Goal: Task Accomplishment & Management: Manage account settings

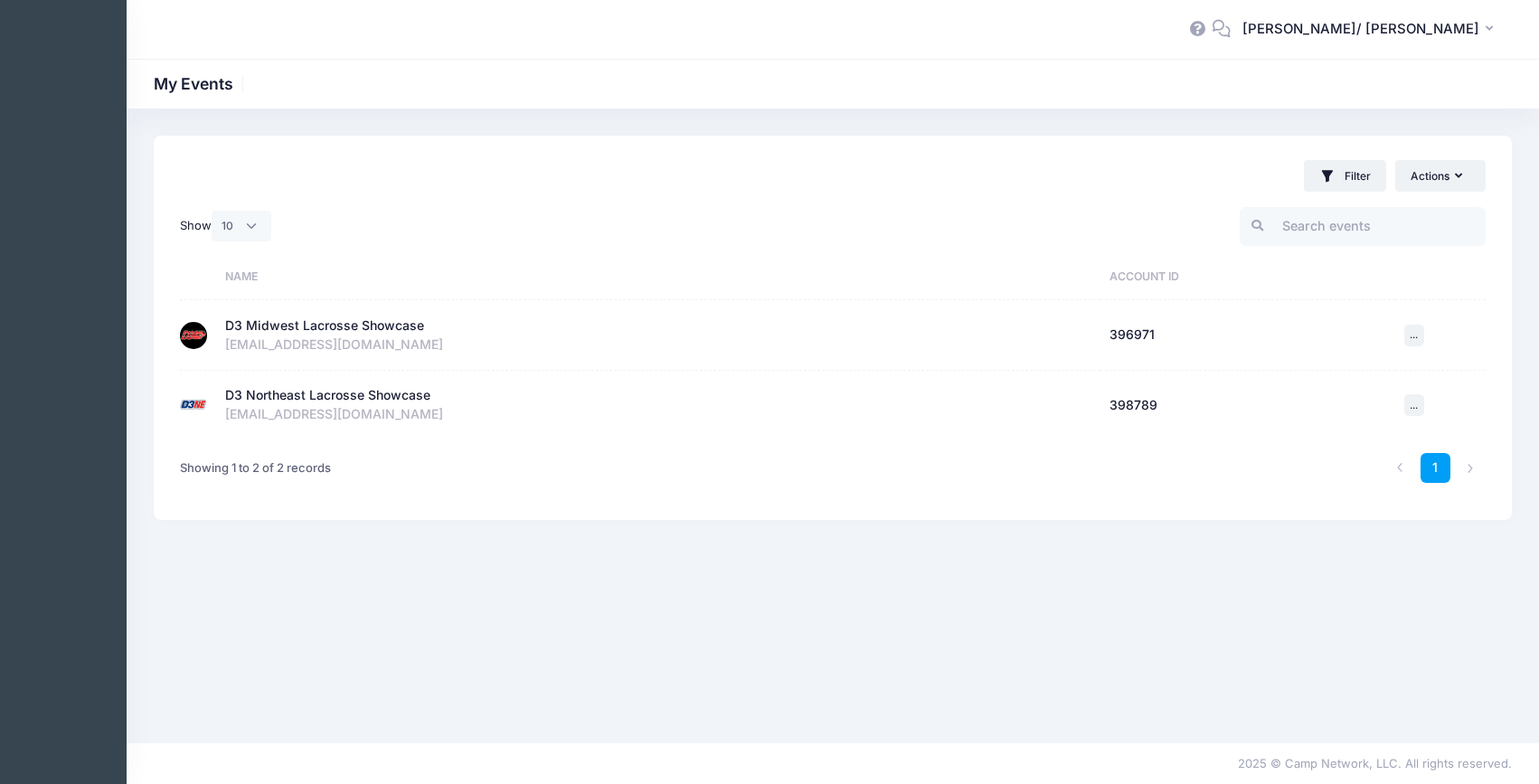
select select "10"
click at [401, 321] on div "D3 Midwest Lacrosse Showcase" at bounding box center [324, 325] width 199 height 19
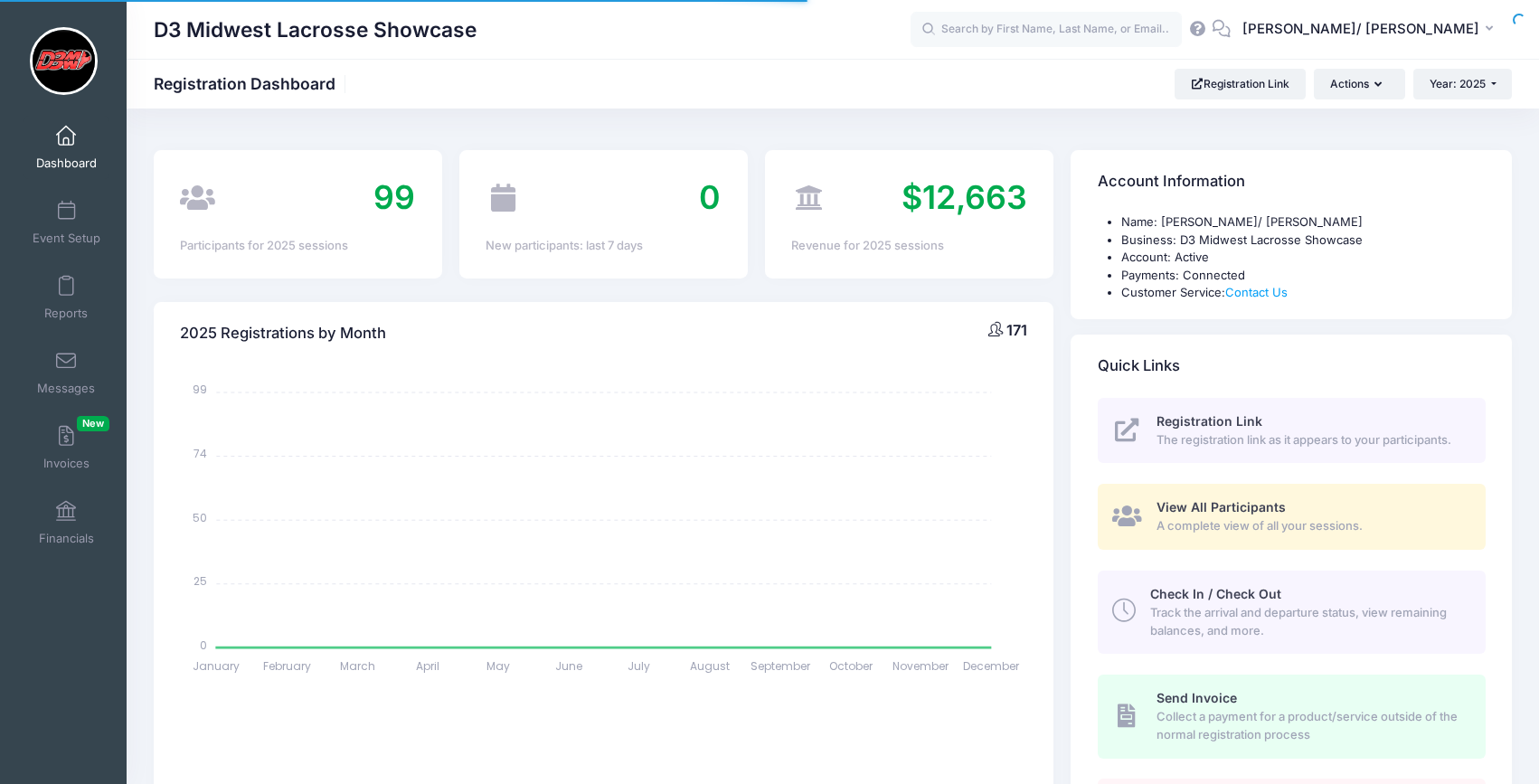
select select
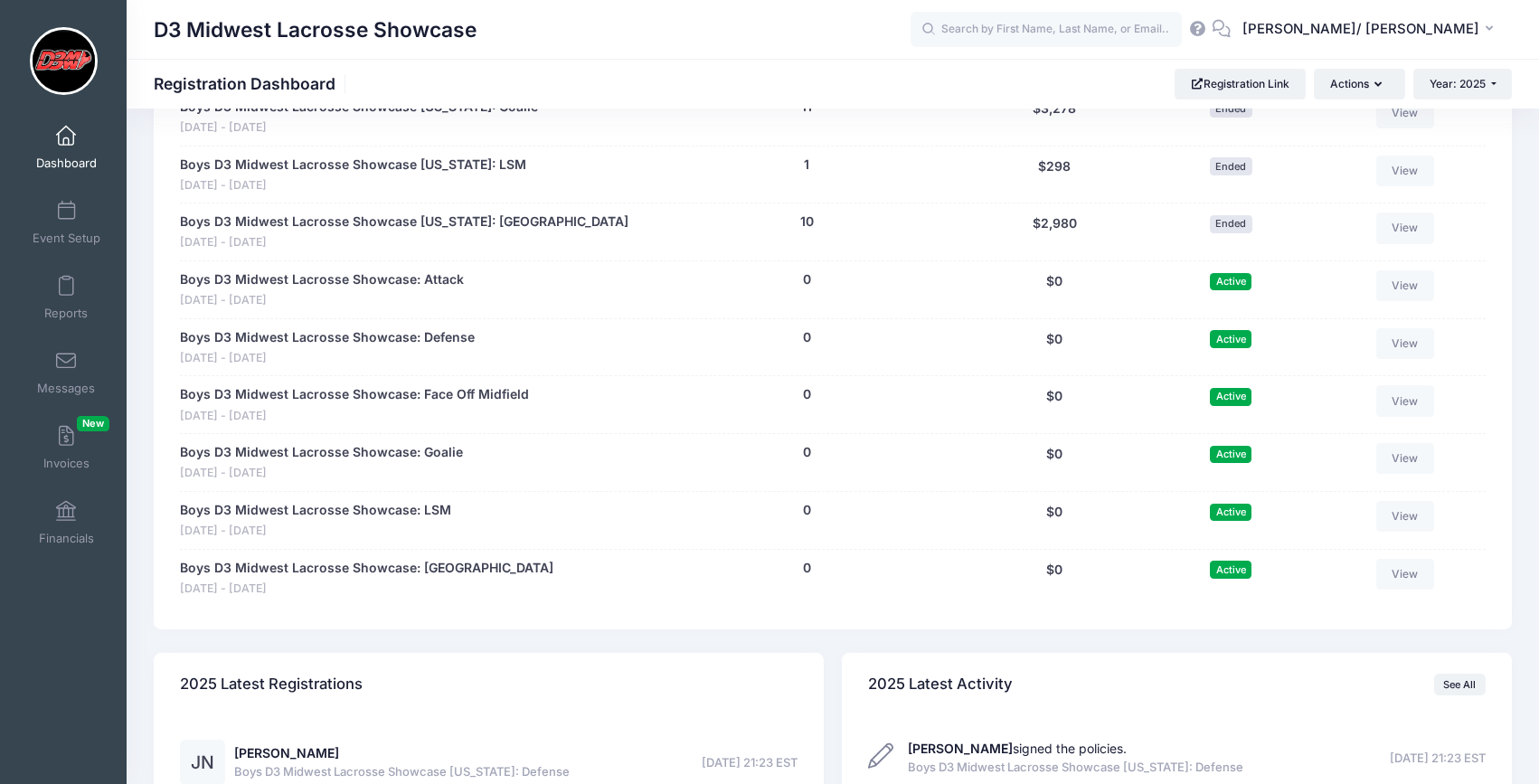
scroll to position [1442, 0]
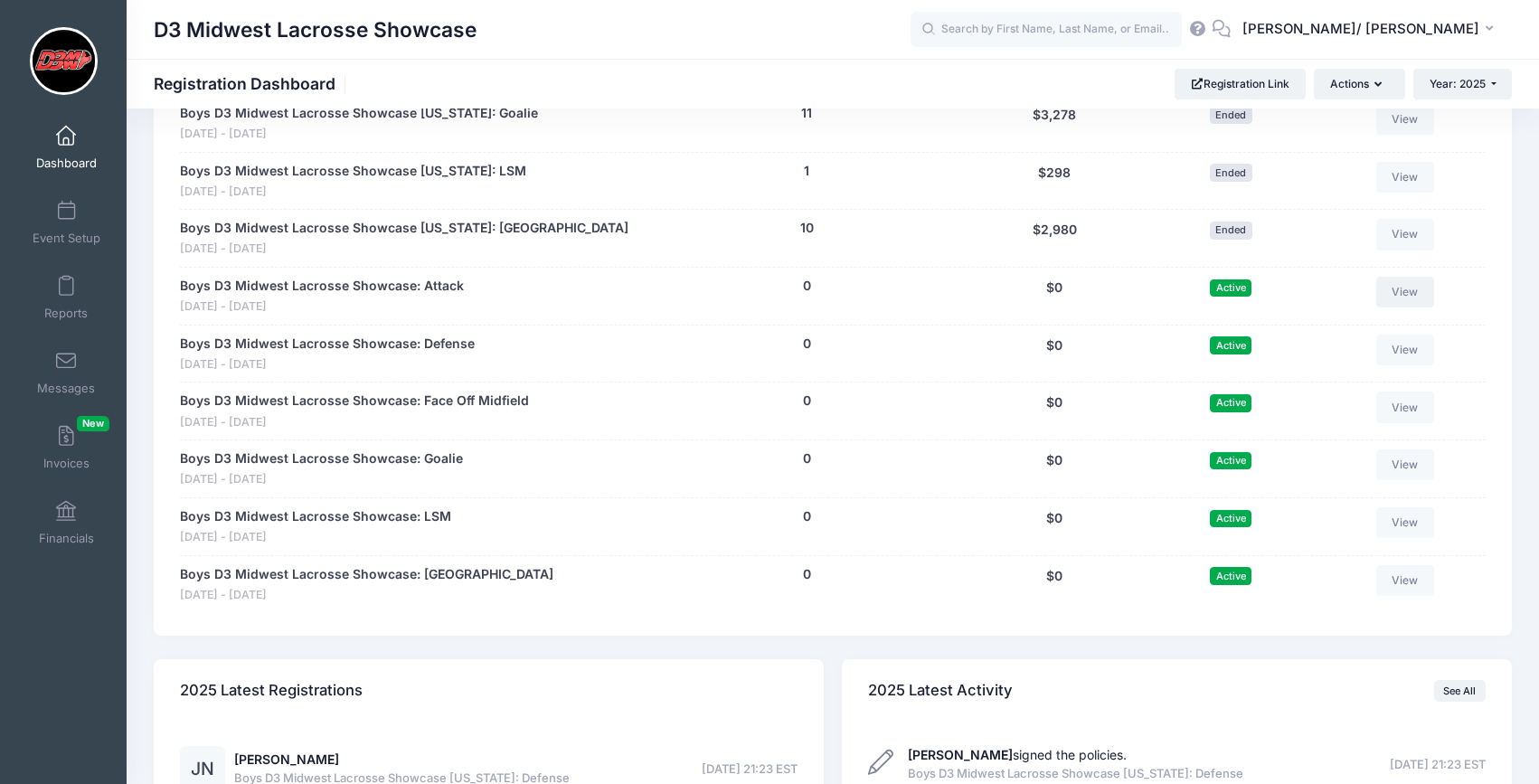
click at [1406, 287] on link "View" at bounding box center [1405, 292] width 58 height 31
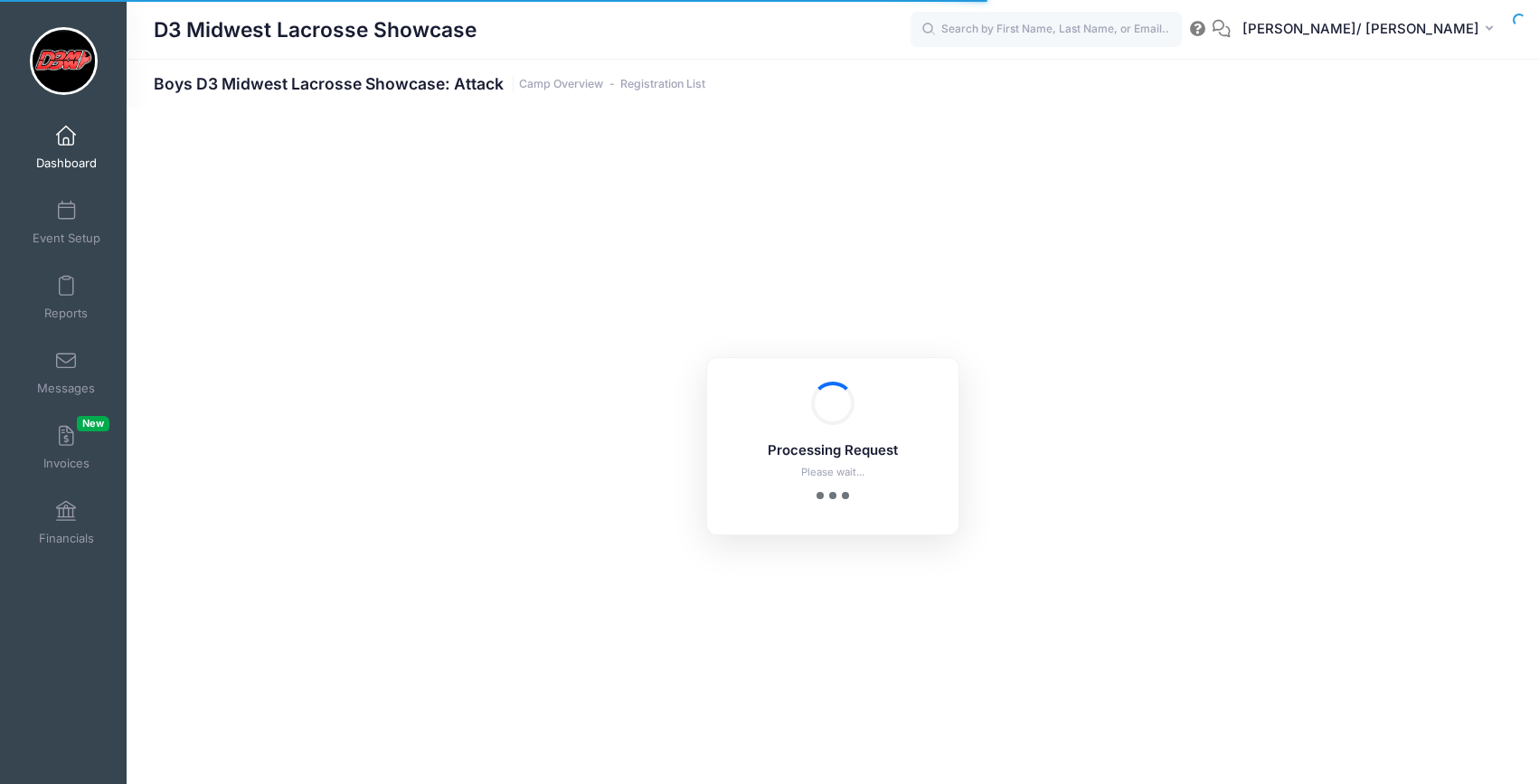
select select "10"
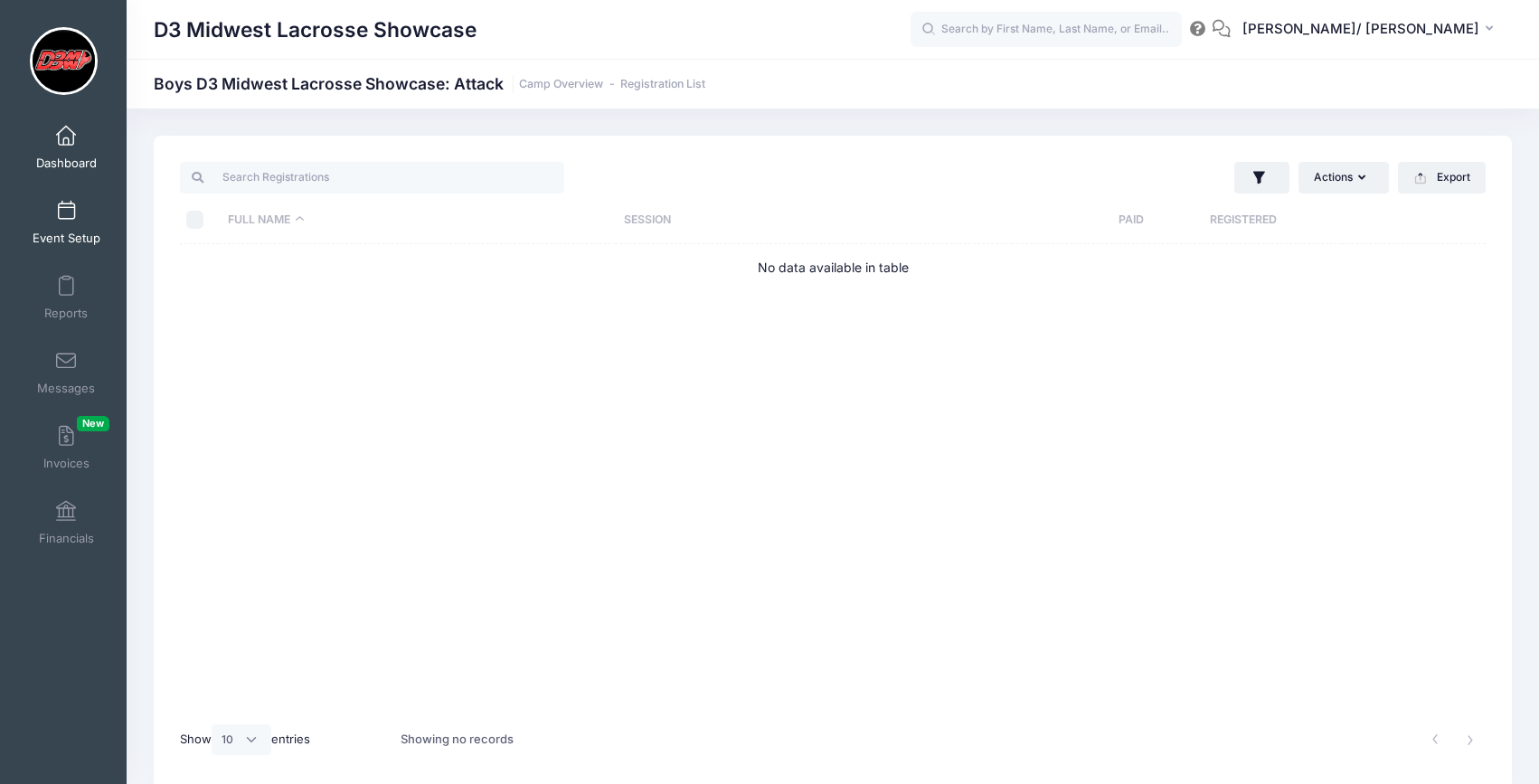
click at [51, 218] on link "Event Setup" at bounding box center [66, 223] width 86 height 63
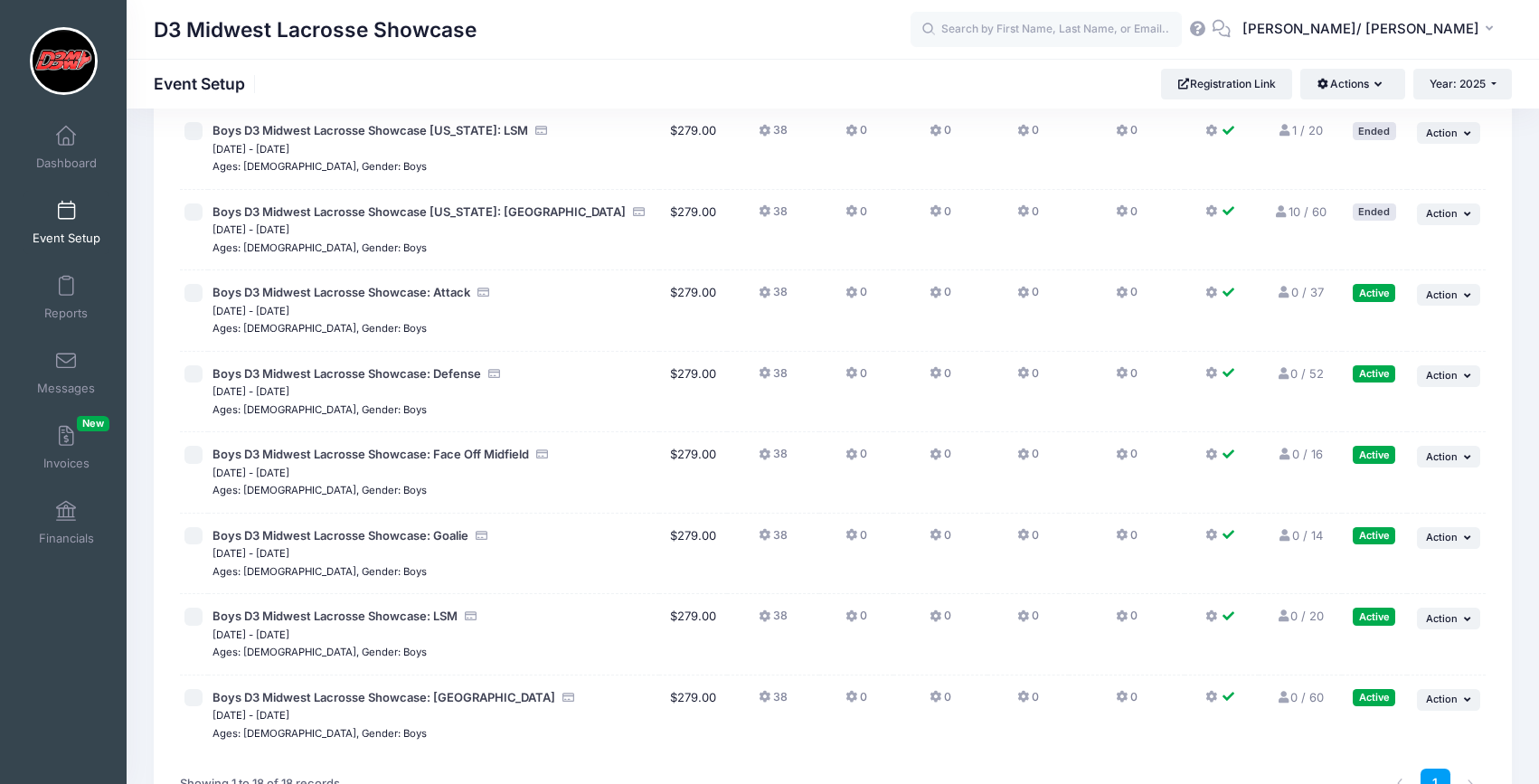
scroll to position [927, 0]
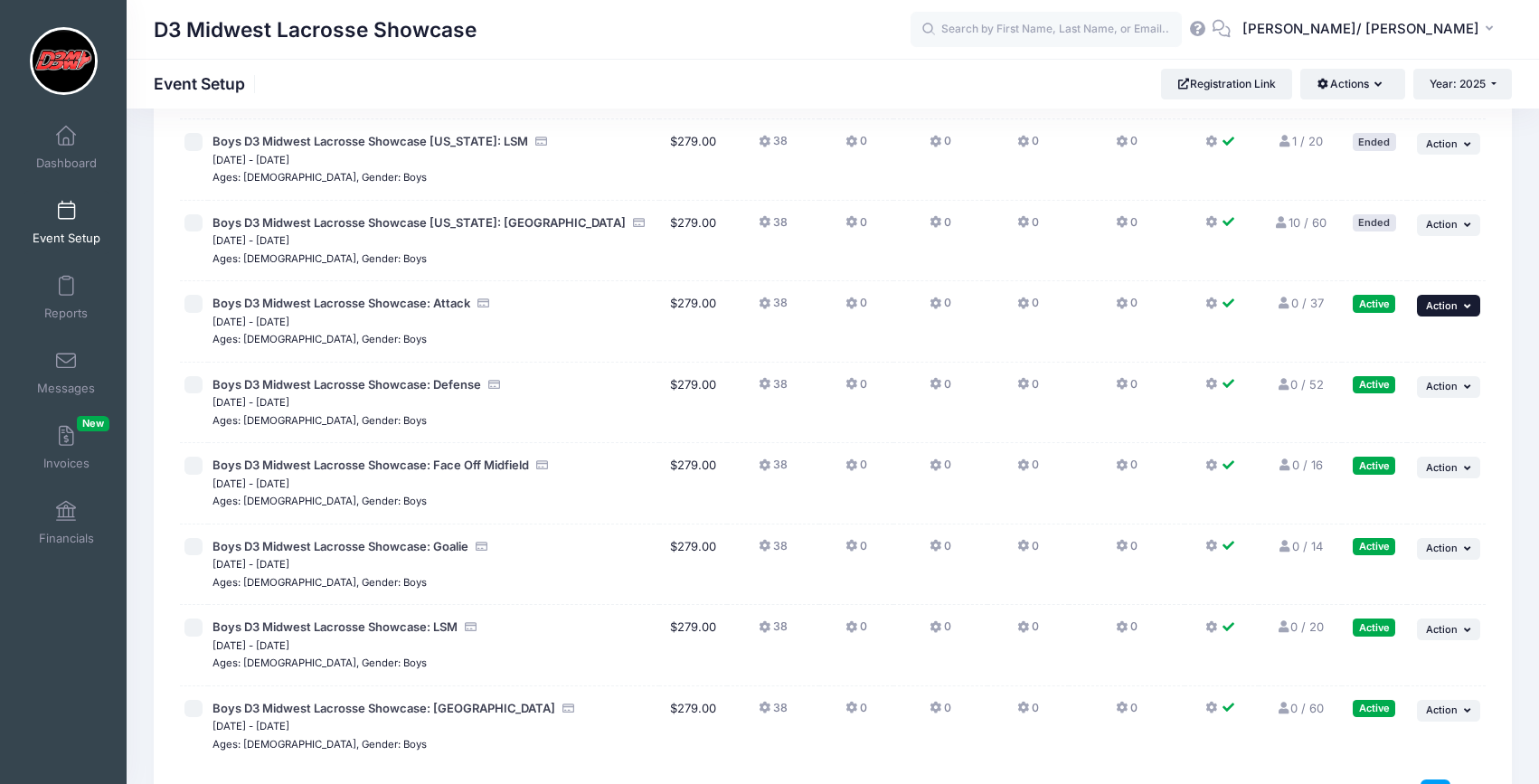
click at [1454, 313] on button "... Action" at bounding box center [1448, 305] width 63 height 22
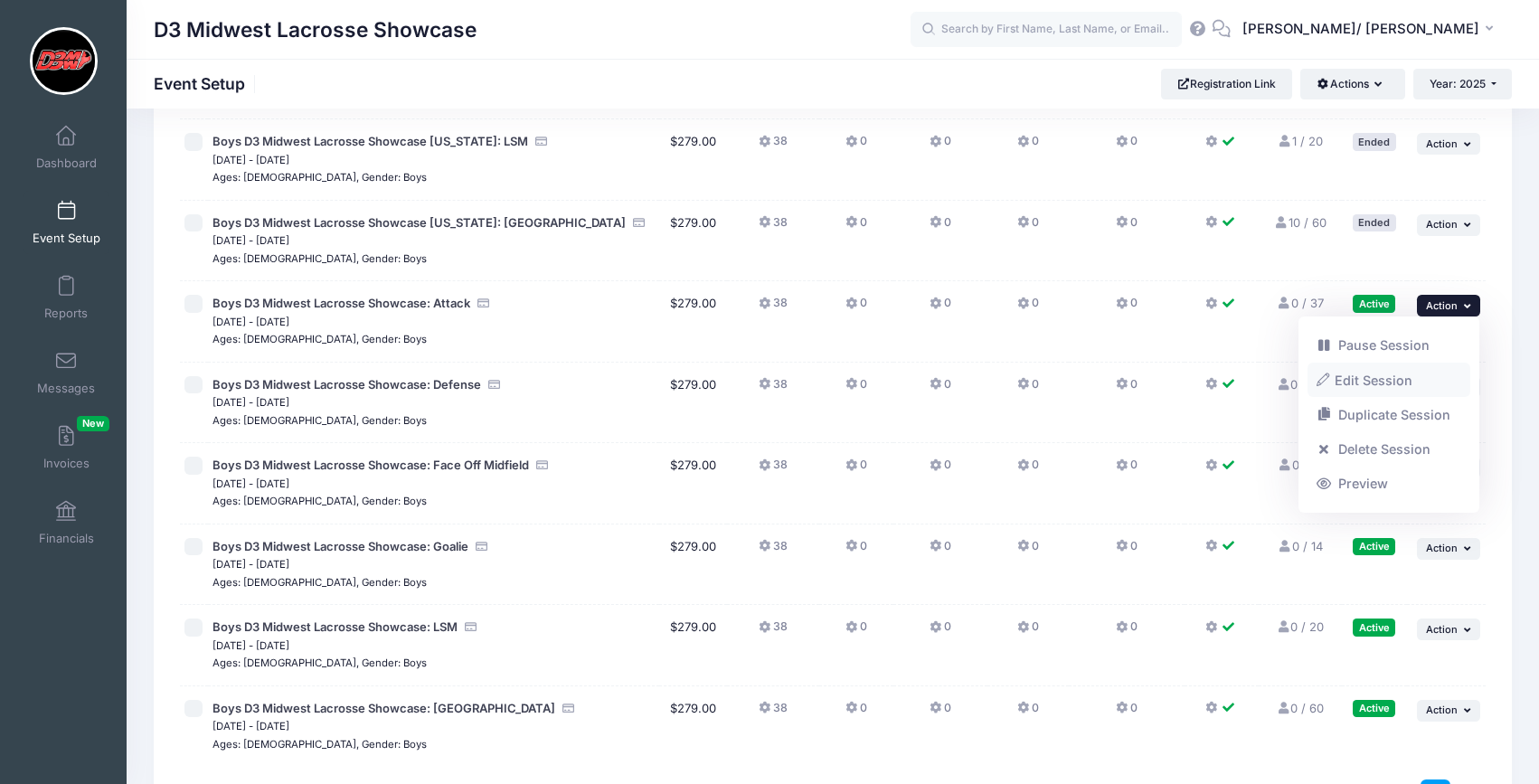
click at [1393, 377] on link "Edit Session" at bounding box center [1389, 379] width 164 height 34
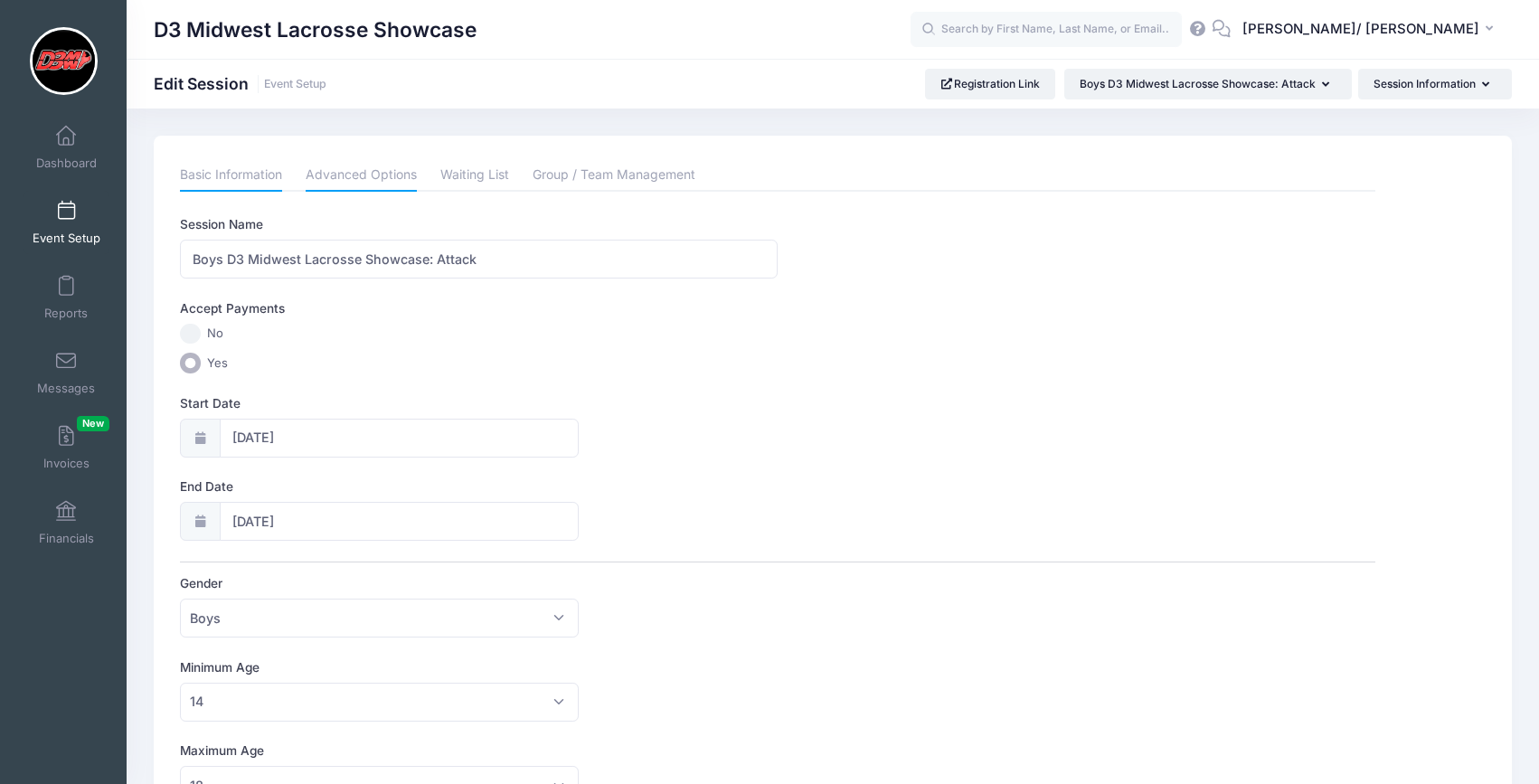
click at [369, 182] on link "Advanced Options" at bounding box center [361, 175] width 111 height 33
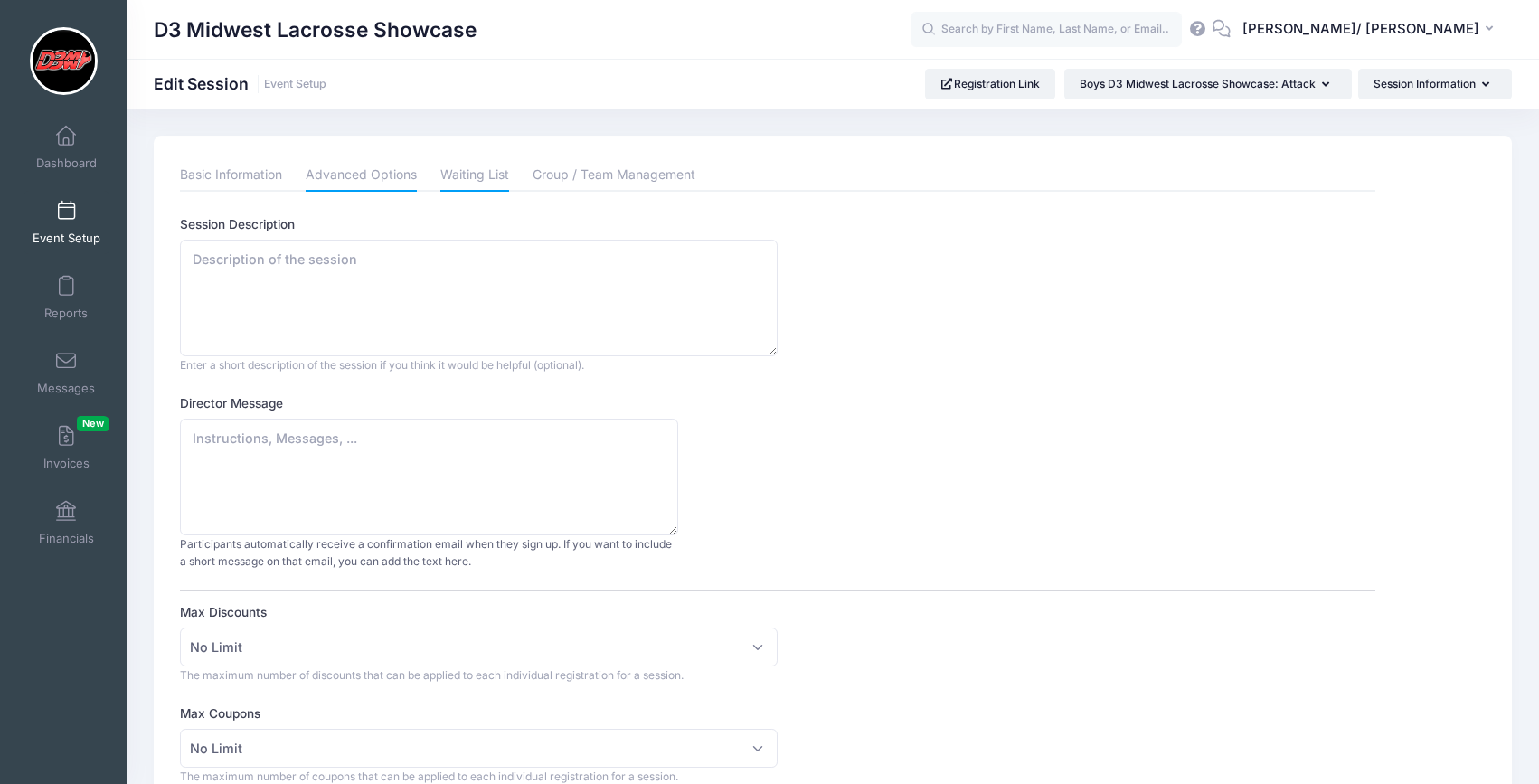
click at [487, 181] on link "Waiting List" at bounding box center [475, 175] width 69 height 33
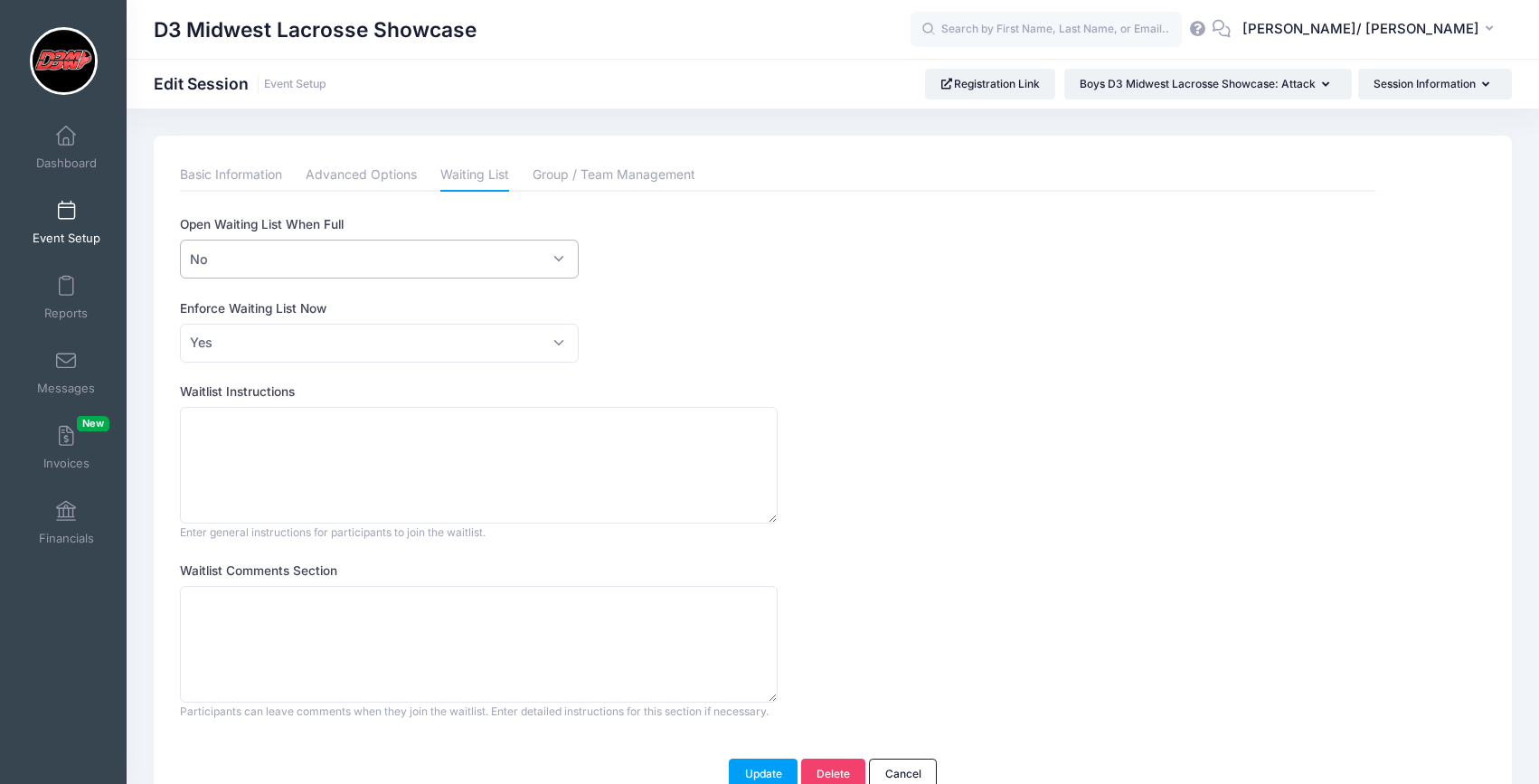
click at [480, 261] on span "No" at bounding box center [379, 258] width 399 height 38
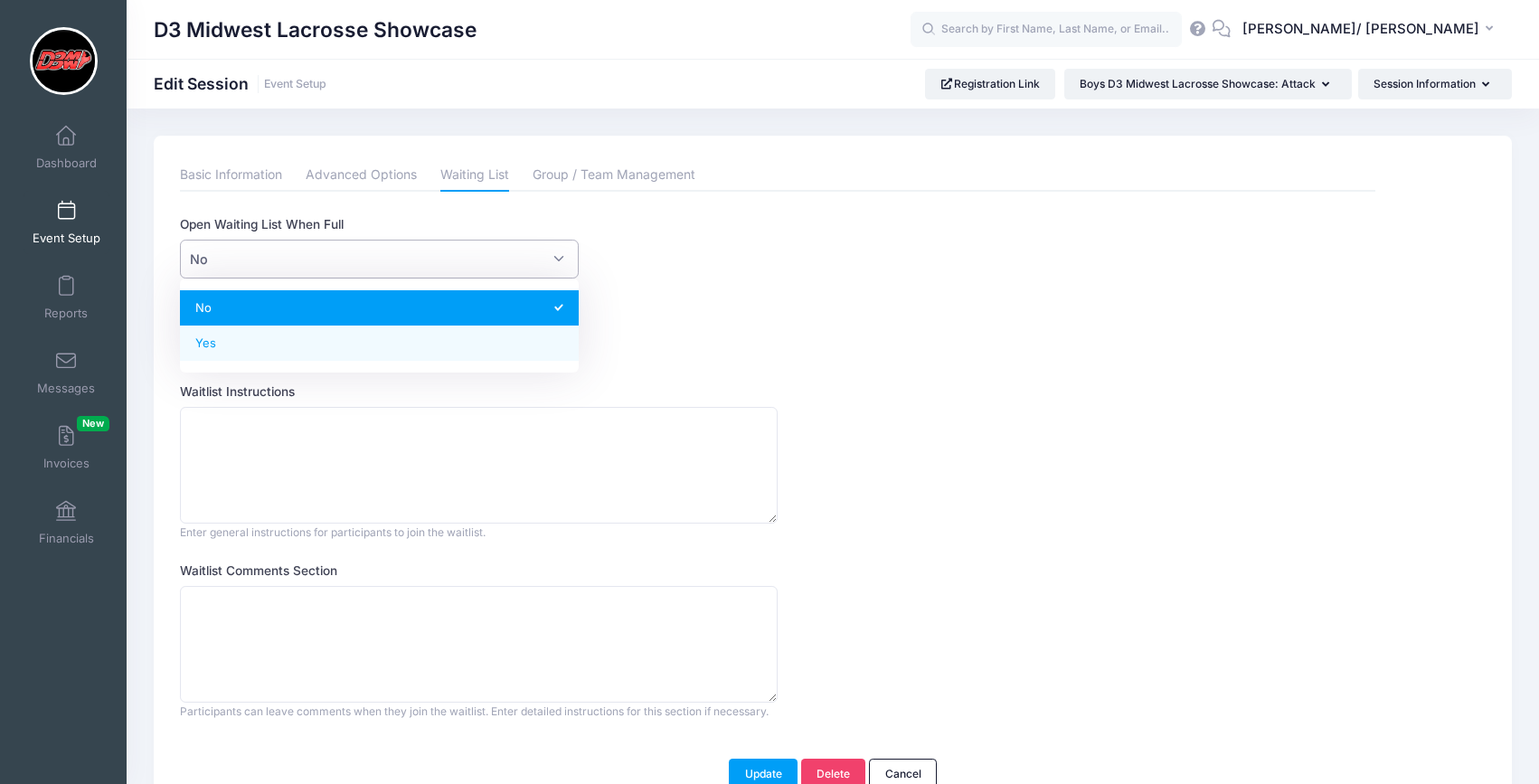
select select "1"
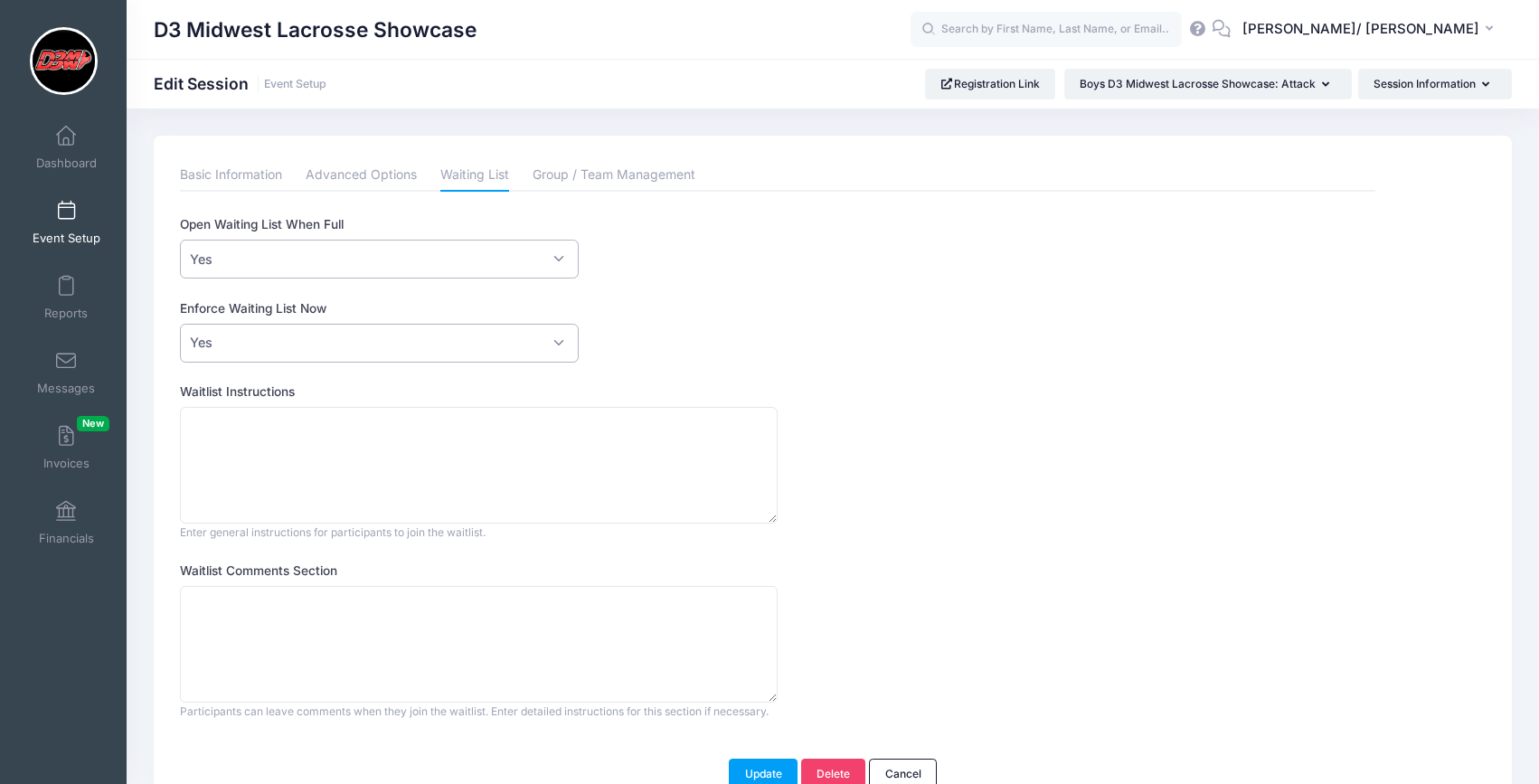
click at [435, 339] on span "Yes" at bounding box center [379, 343] width 399 height 38
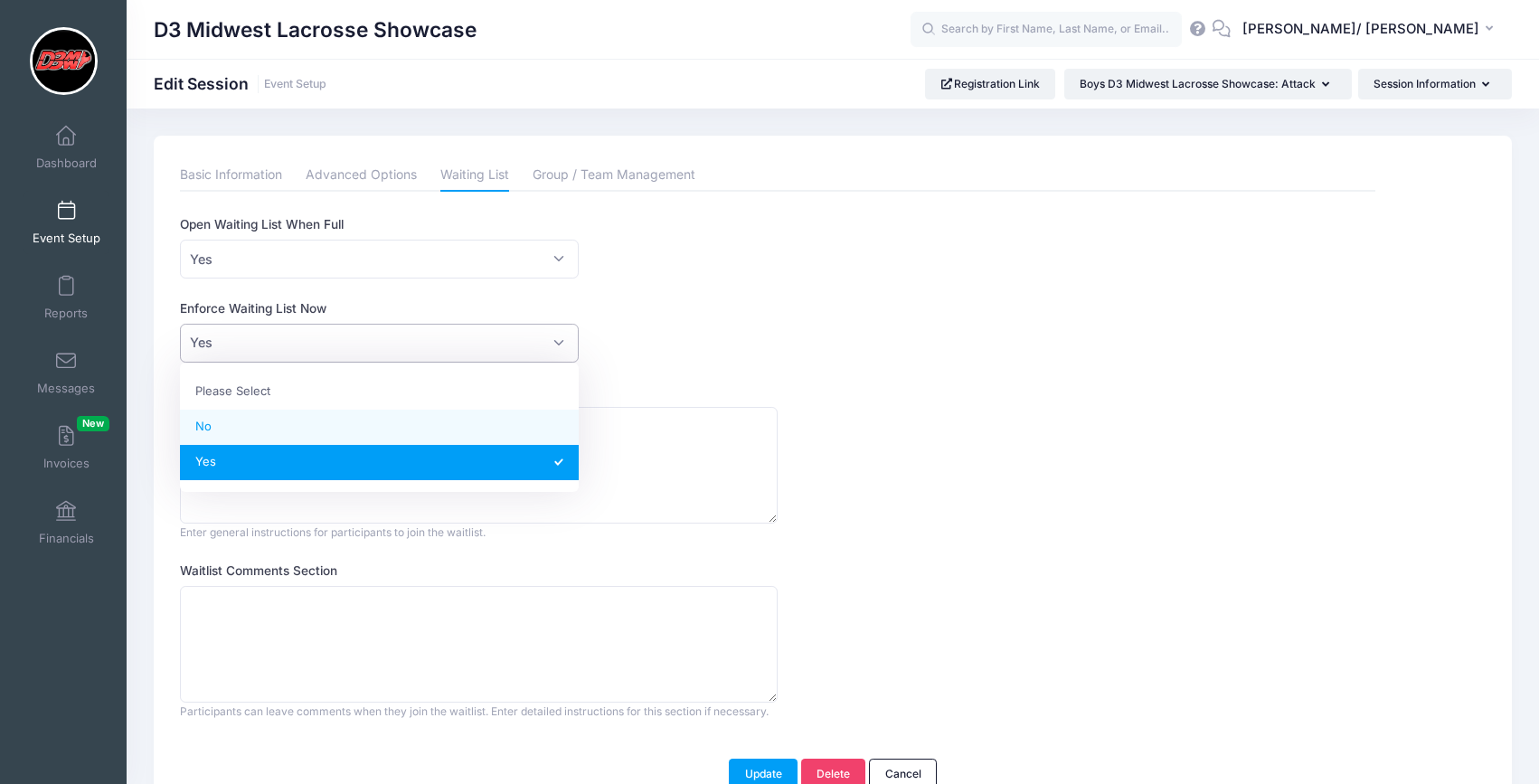
select select "0"
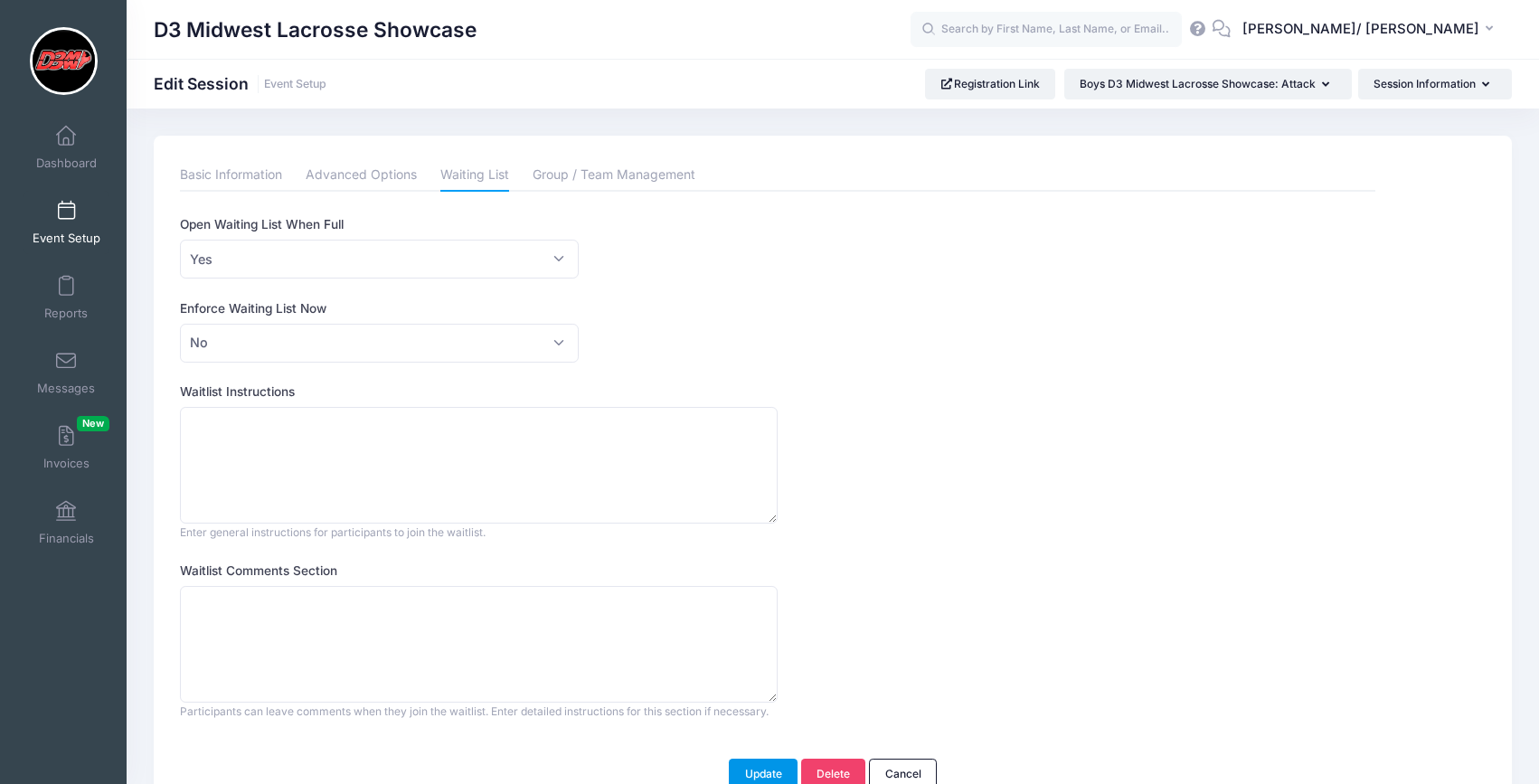
click at [766, 771] on button "Update" at bounding box center [764, 773] width 69 height 31
